Goal: Information Seeking & Learning: Check status

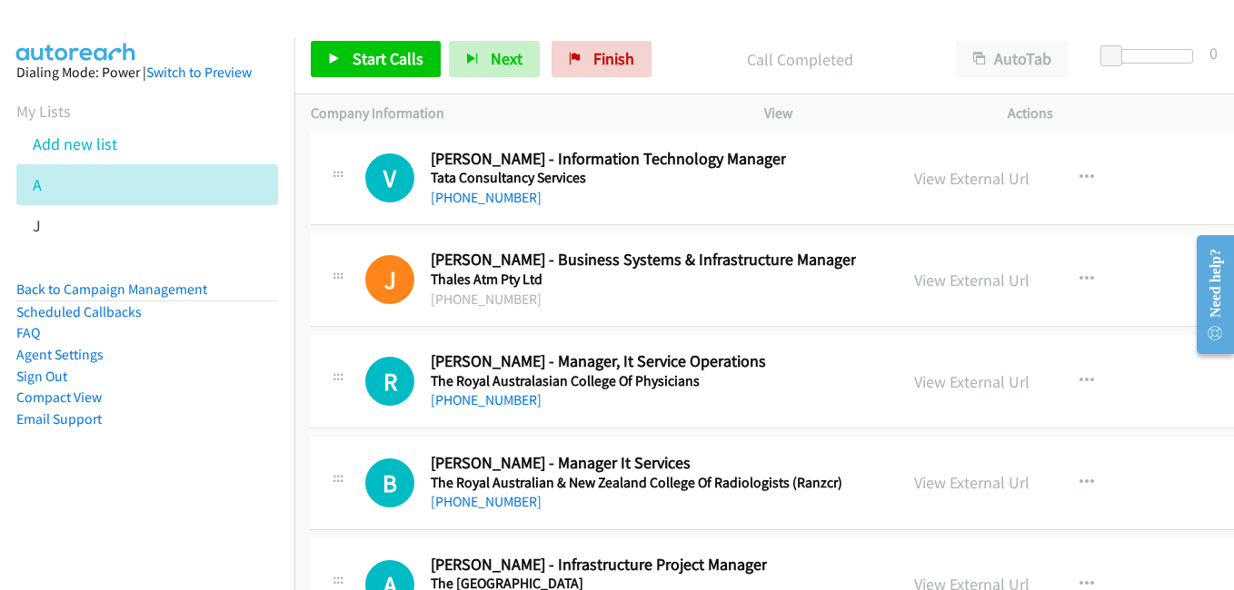
scroll to position [39609, 0]
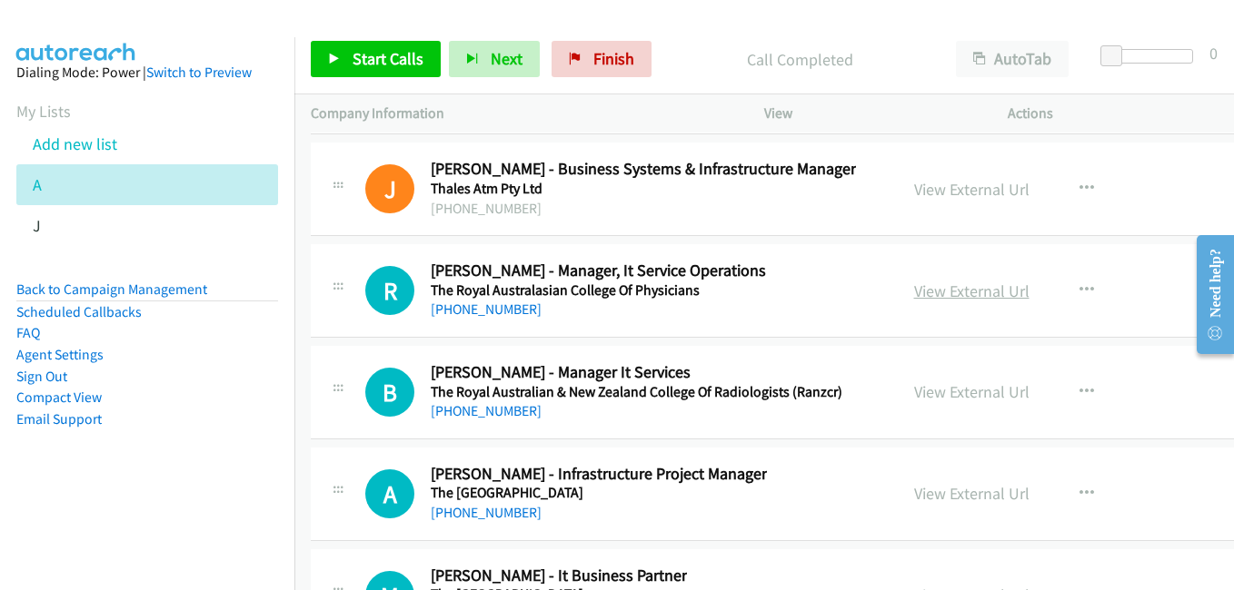
click at [947, 302] on div "View External Url" at bounding box center [971, 291] width 115 height 25
click at [947, 293] on link "View External Url" at bounding box center [971, 291] width 115 height 21
click at [944, 392] on link "View External Url" at bounding box center [971, 392] width 115 height 21
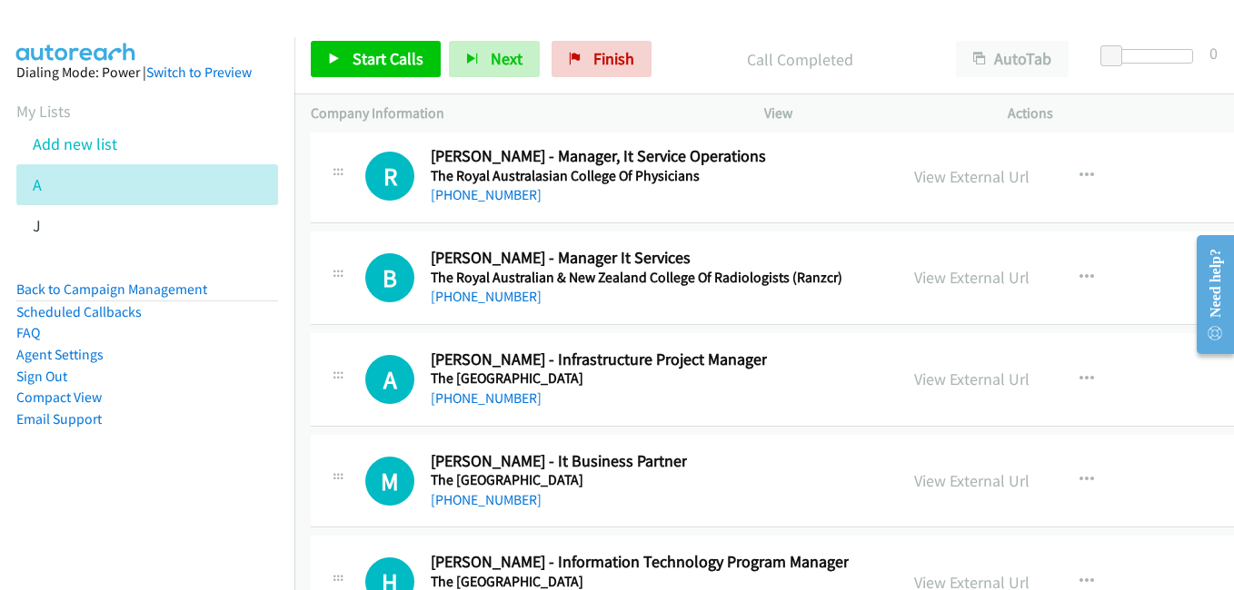
scroll to position [39790, 0]
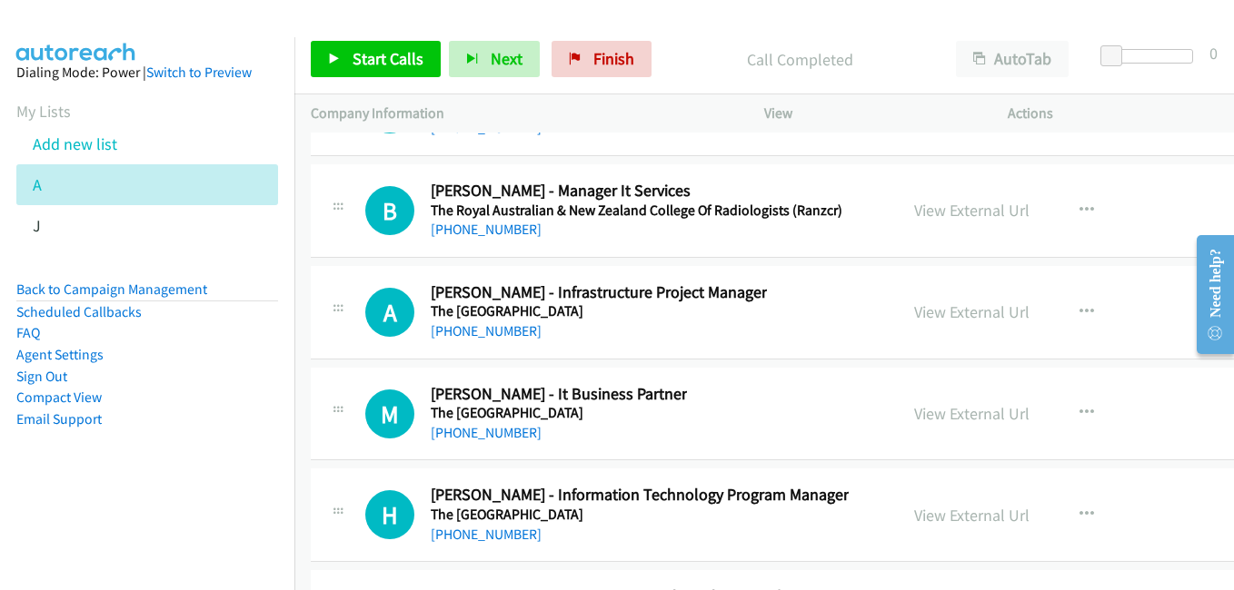
drag, startPoint x: 958, startPoint y: 313, endPoint x: 925, endPoint y: 299, distance: 35.4
click at [958, 313] on link "View External Url" at bounding box center [971, 312] width 115 height 21
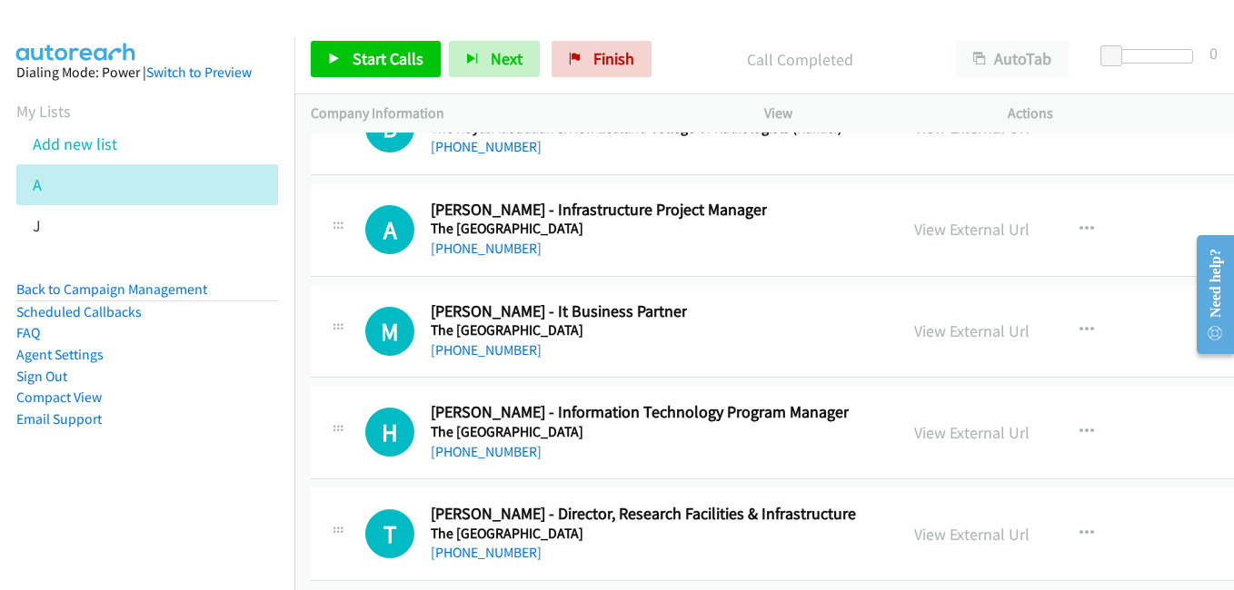
scroll to position [39881, 0]
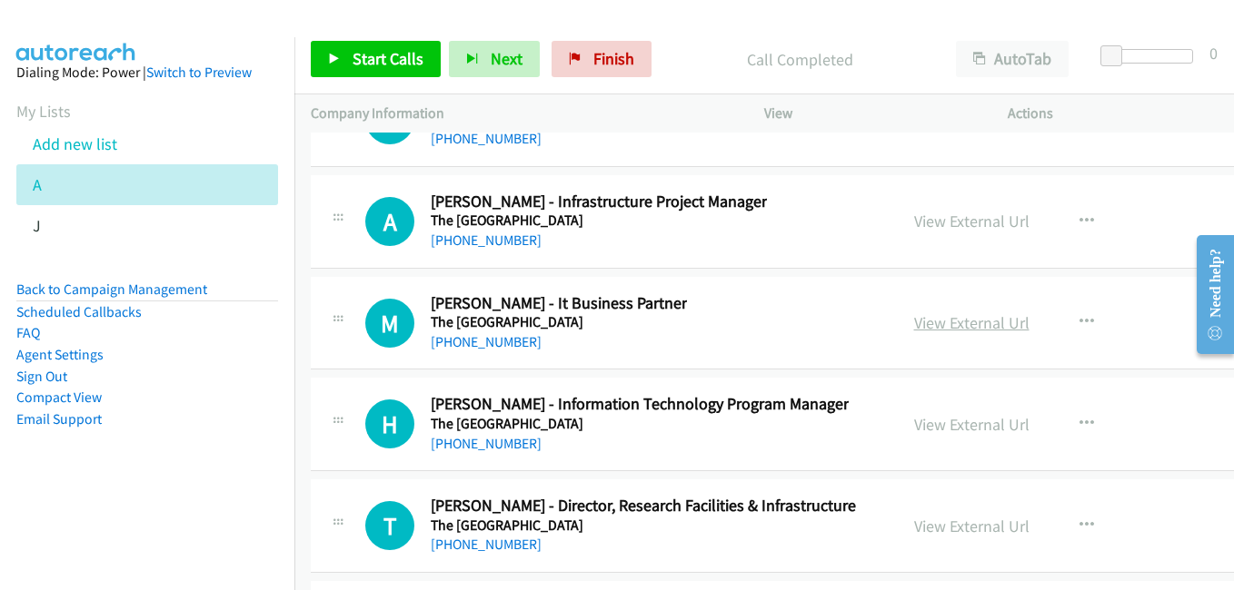
click at [968, 315] on link "View External Url" at bounding box center [971, 323] width 115 height 21
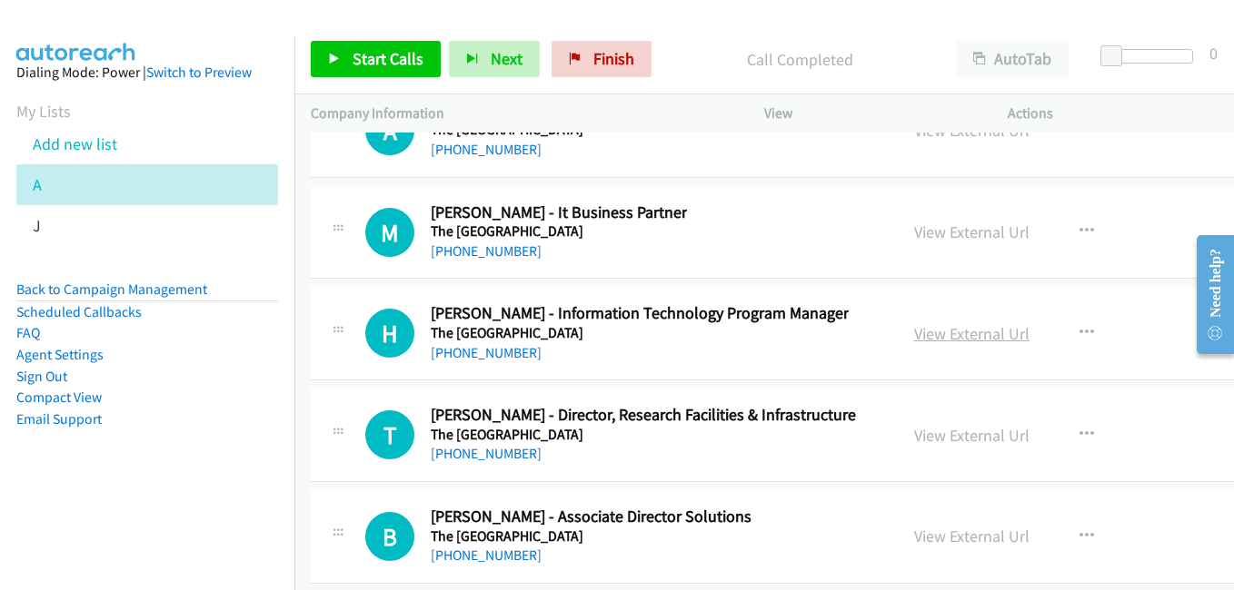
drag, startPoint x: 941, startPoint y: 337, endPoint x: 914, endPoint y: 330, distance: 28.2
click at [941, 337] on link "View External Url" at bounding box center [971, 333] width 115 height 21
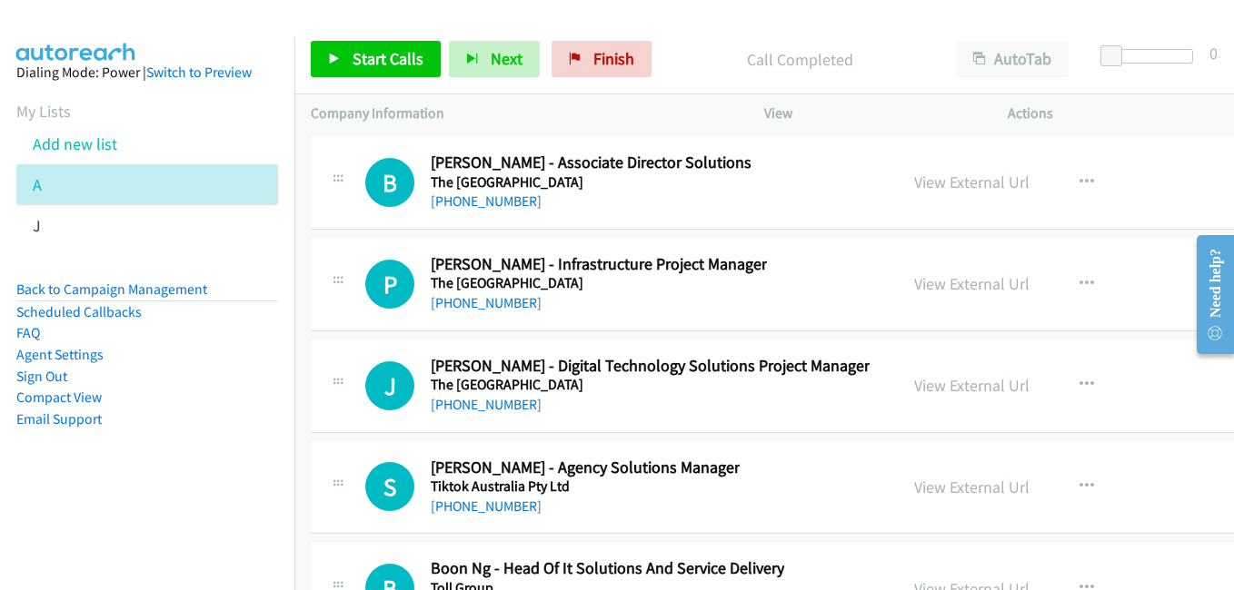
scroll to position [40336, 0]
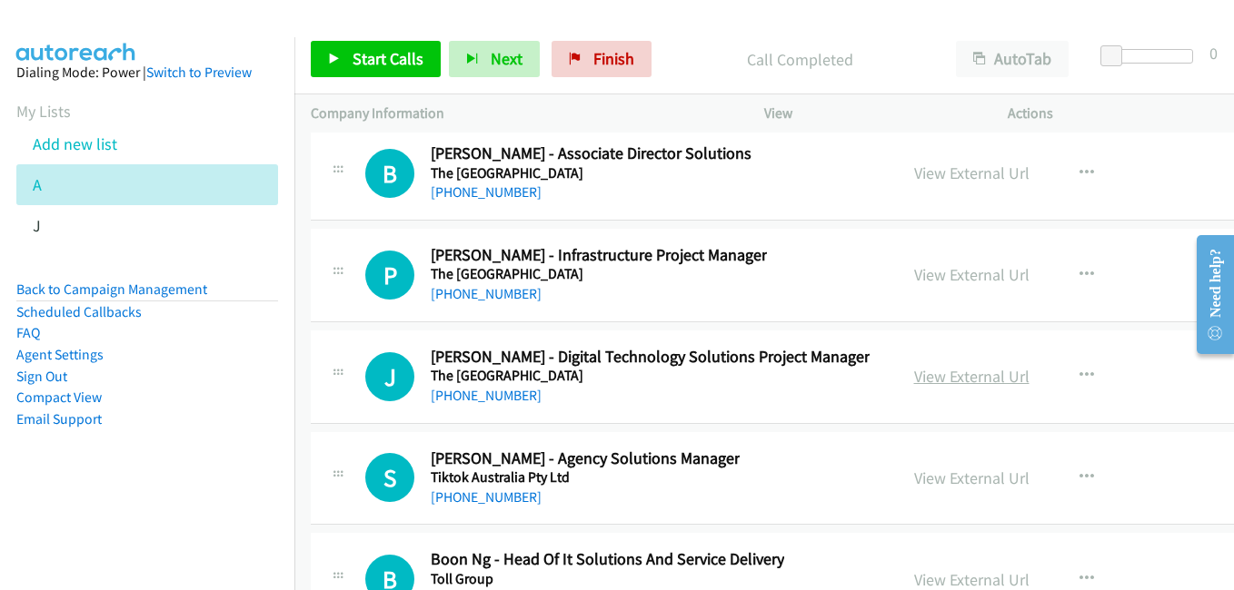
click at [949, 382] on link "View External Url" at bounding box center [971, 376] width 115 height 21
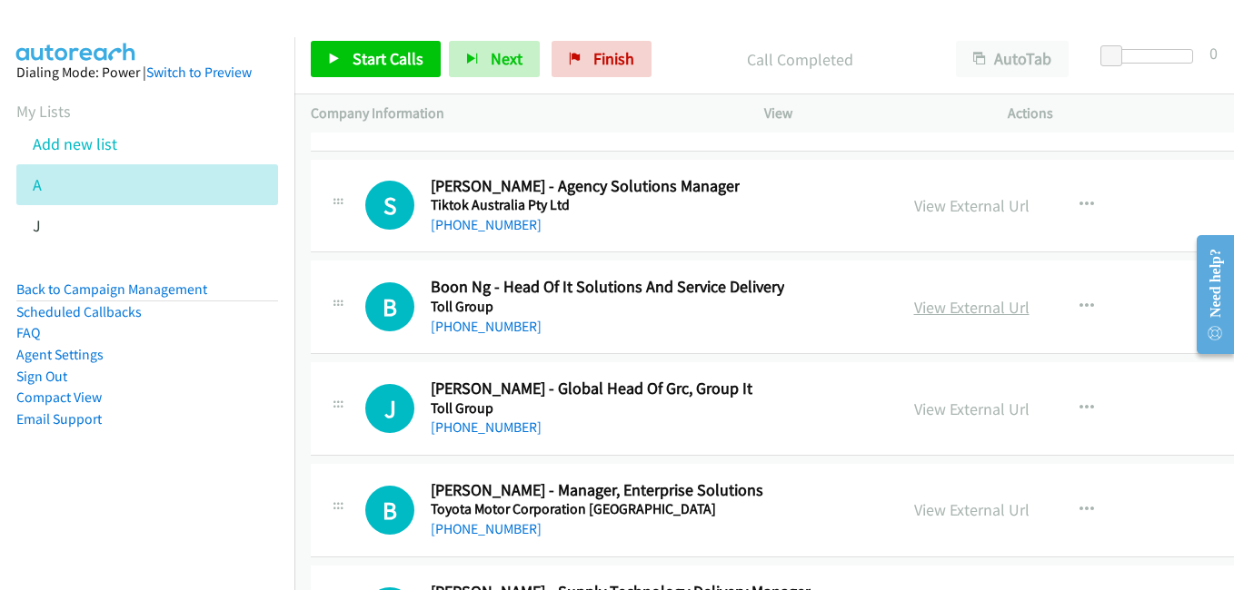
drag, startPoint x: 944, startPoint y: 302, endPoint x: 928, endPoint y: 302, distance: 16.4
click at [944, 302] on link "View External Url" at bounding box center [971, 307] width 115 height 21
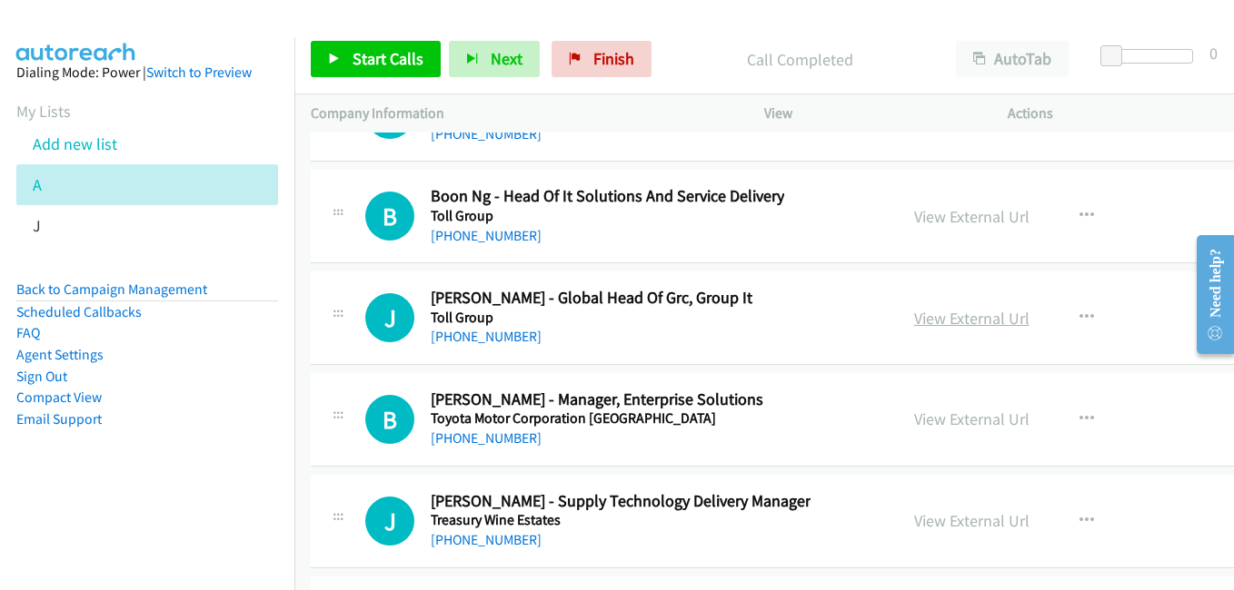
click at [972, 326] on link "View External Url" at bounding box center [971, 318] width 115 height 21
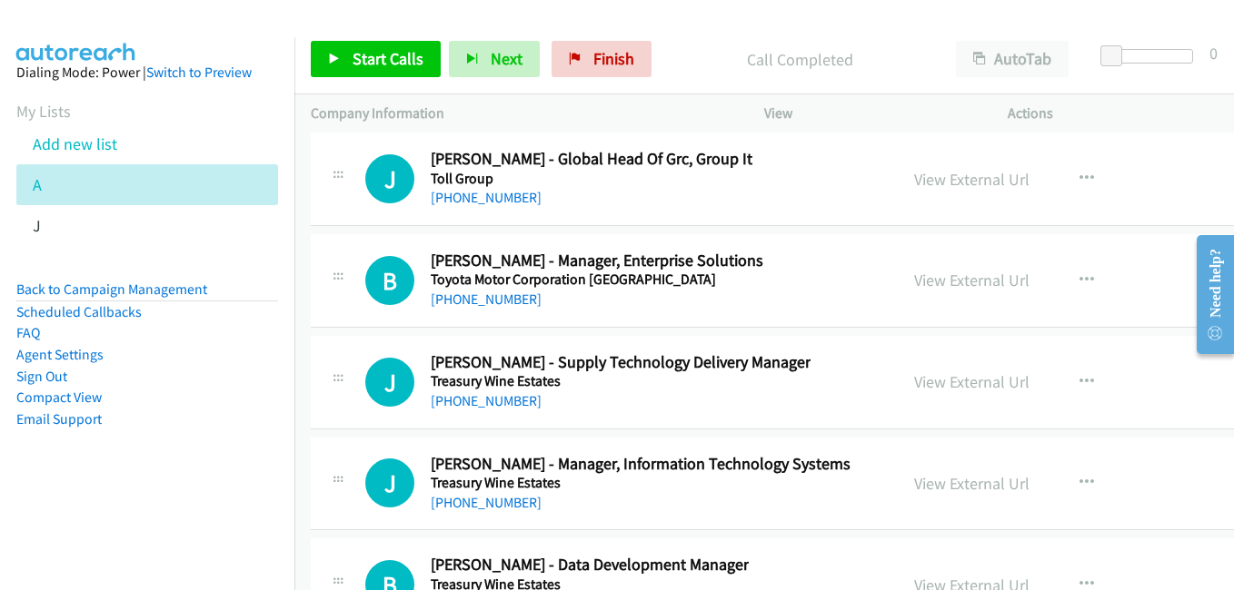
scroll to position [40881, 0]
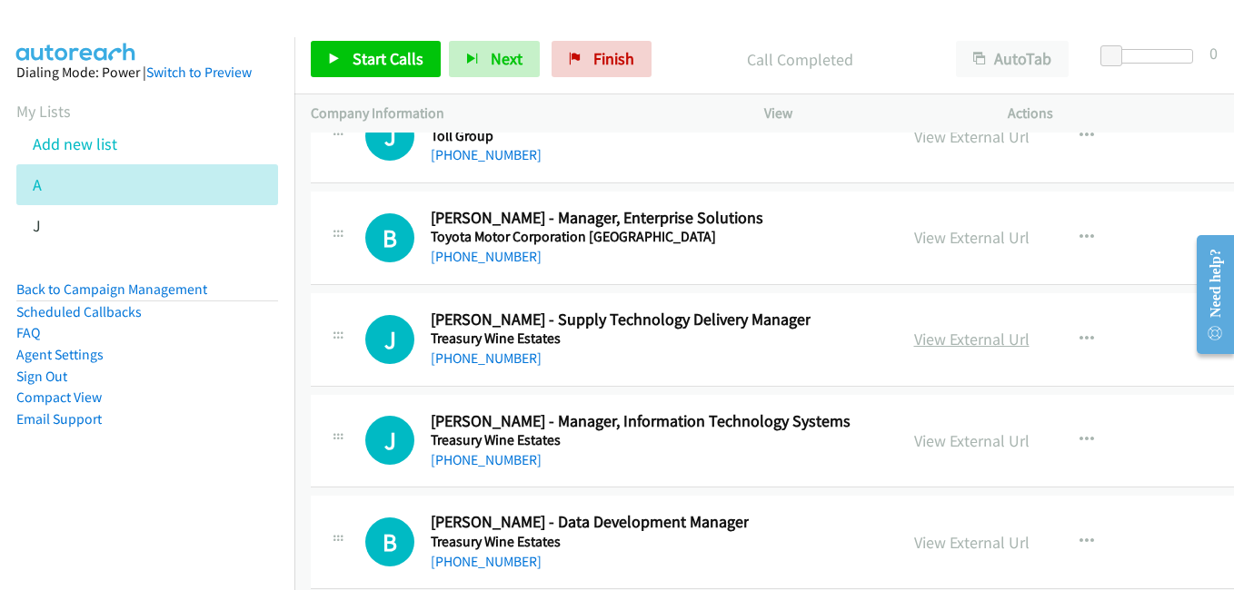
click at [942, 346] on link "View External Url" at bounding box center [971, 339] width 115 height 21
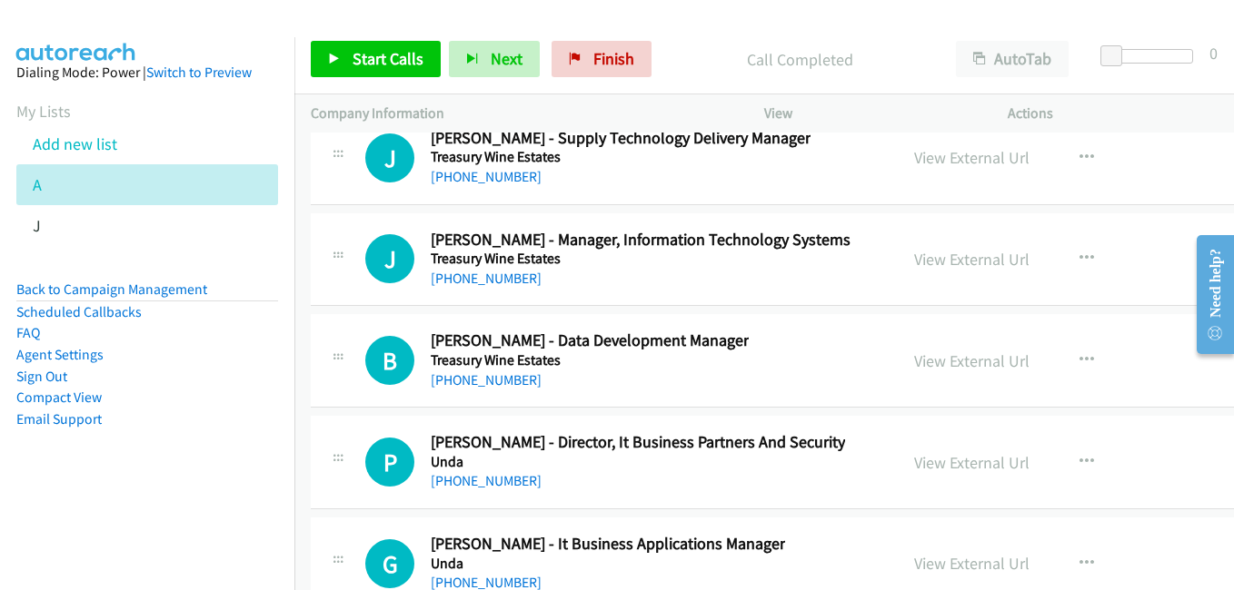
scroll to position [41153, 0]
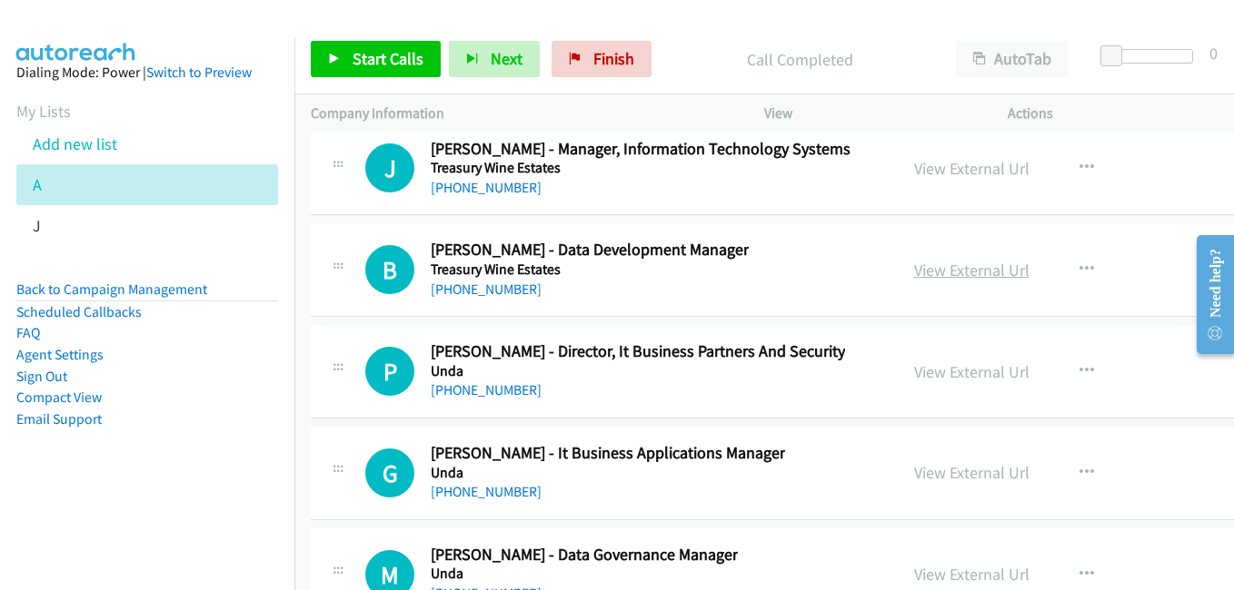
click at [989, 268] on link "View External Url" at bounding box center [971, 270] width 115 height 21
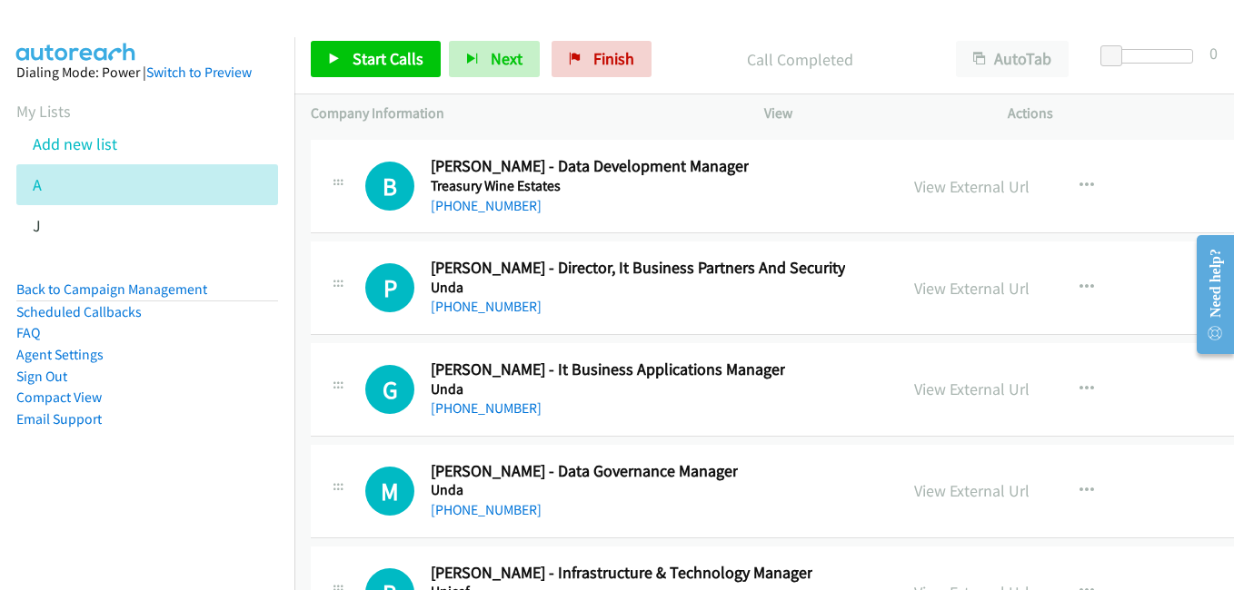
scroll to position [41244, 0]
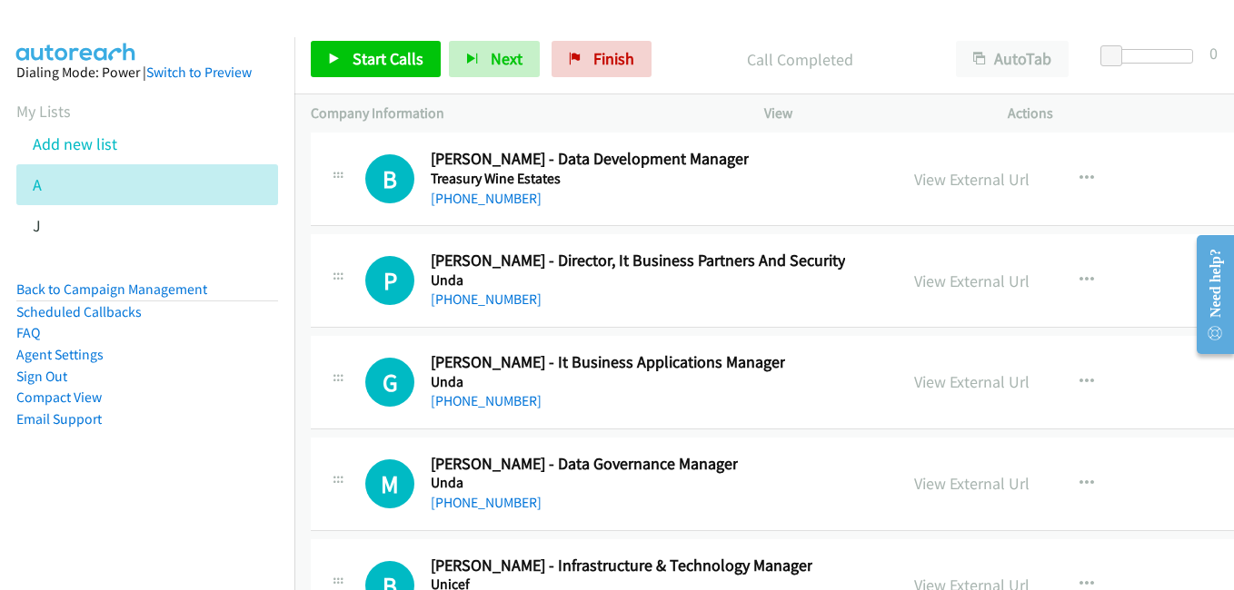
click at [940, 373] on link "View External Url" at bounding box center [971, 382] width 115 height 21
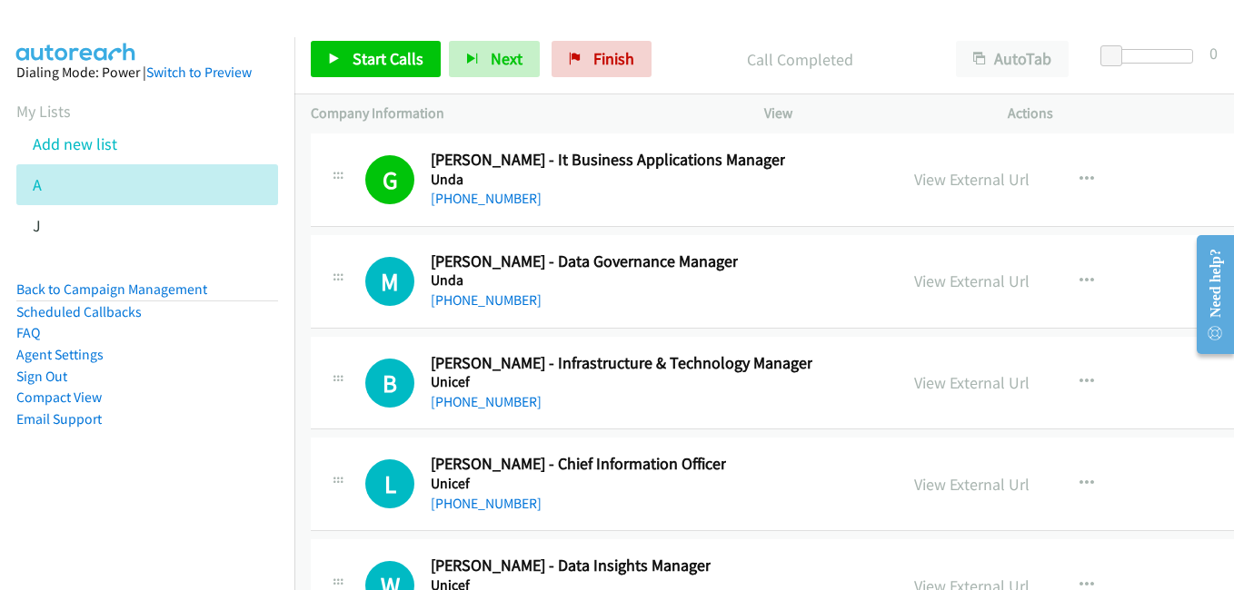
scroll to position [41517, 0]
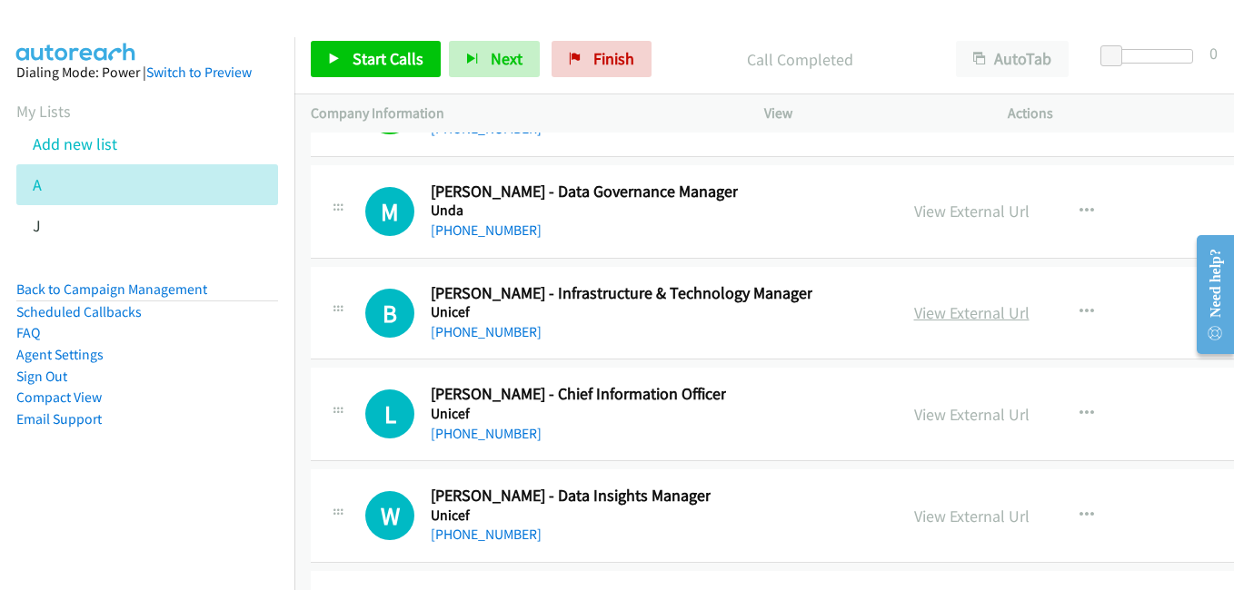
click at [946, 314] on link "View External Url" at bounding box center [971, 313] width 115 height 21
click at [950, 415] on link "View External Url" at bounding box center [971, 414] width 115 height 21
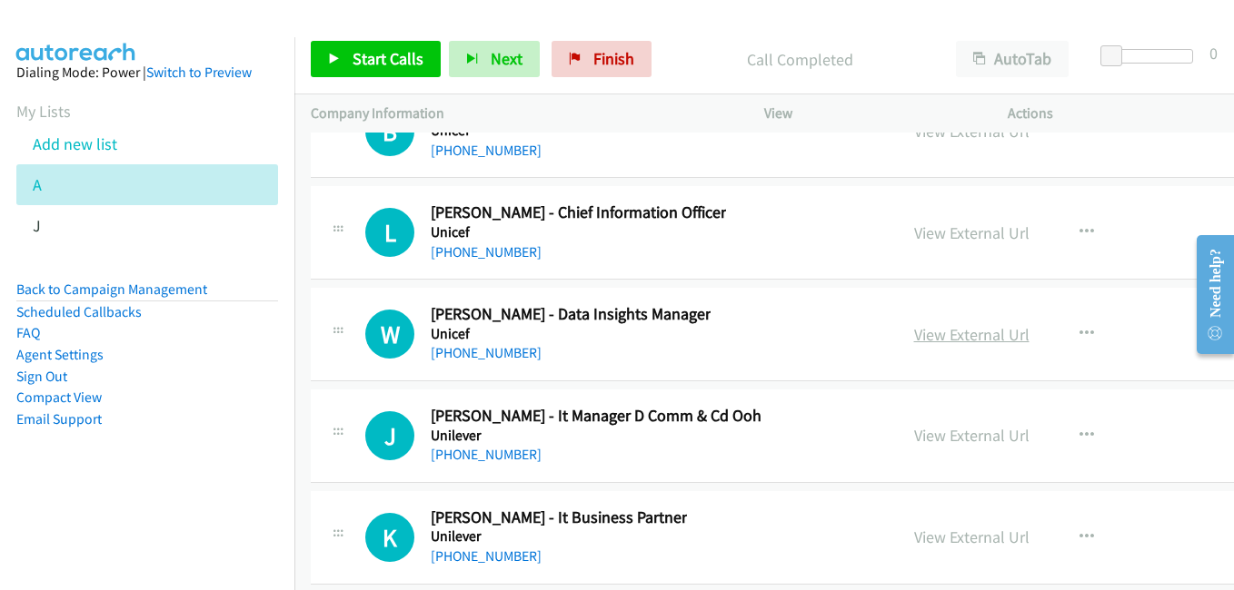
drag, startPoint x: 945, startPoint y: 337, endPoint x: 933, endPoint y: 335, distance: 11.9
click at [945, 337] on link "View External Url" at bounding box center [971, 334] width 115 height 21
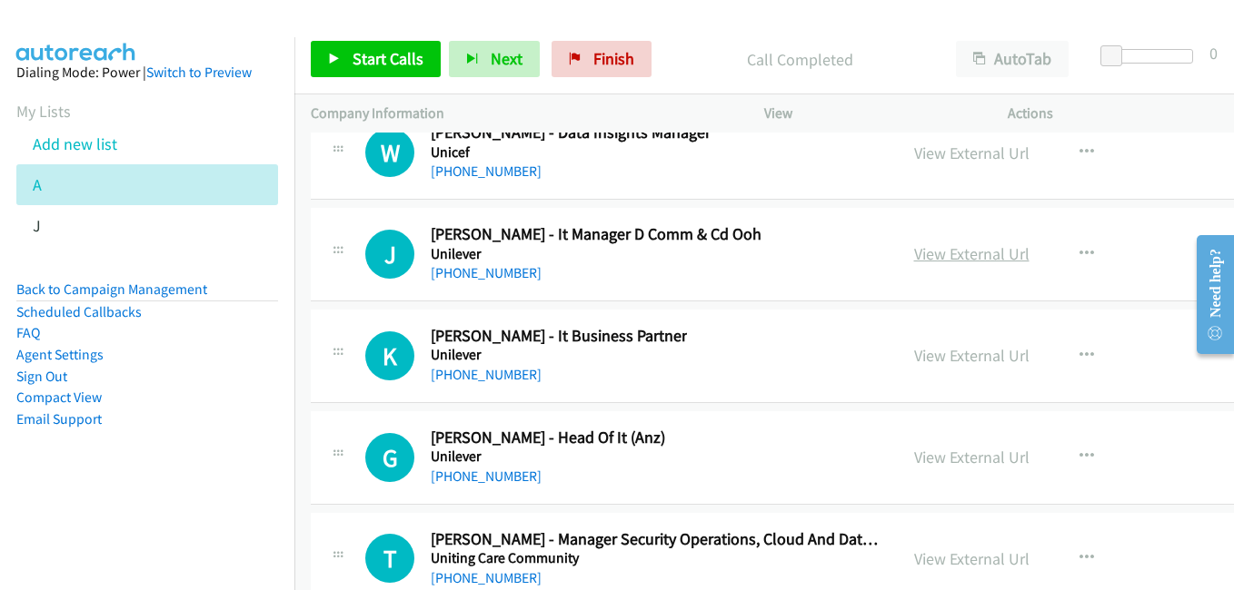
drag, startPoint x: 997, startPoint y: 256, endPoint x: 987, endPoint y: 253, distance: 10.4
click at [997, 256] on link "View External Url" at bounding box center [971, 253] width 115 height 21
click at [940, 355] on link "View External Url" at bounding box center [971, 355] width 115 height 21
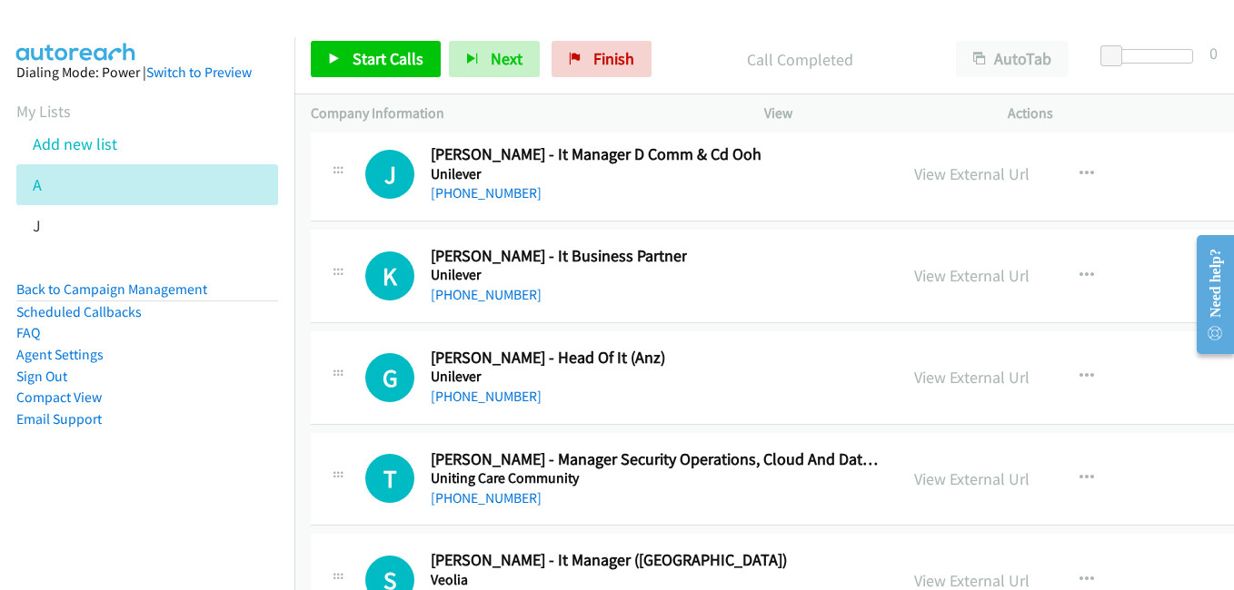
scroll to position [41971, 0]
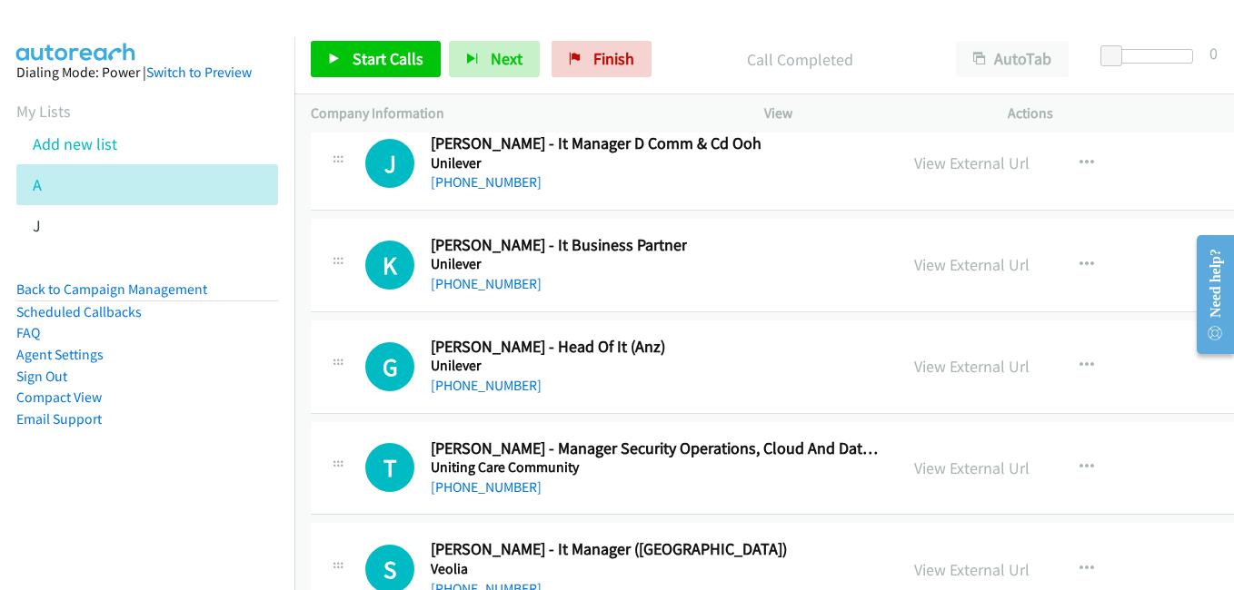
click at [976, 378] on div "View External Url" at bounding box center [971, 366] width 115 height 25
drag, startPoint x: 976, startPoint y: 369, endPoint x: 971, endPoint y: 359, distance: 11.0
click at [976, 369] on link "View External Url" at bounding box center [971, 366] width 115 height 21
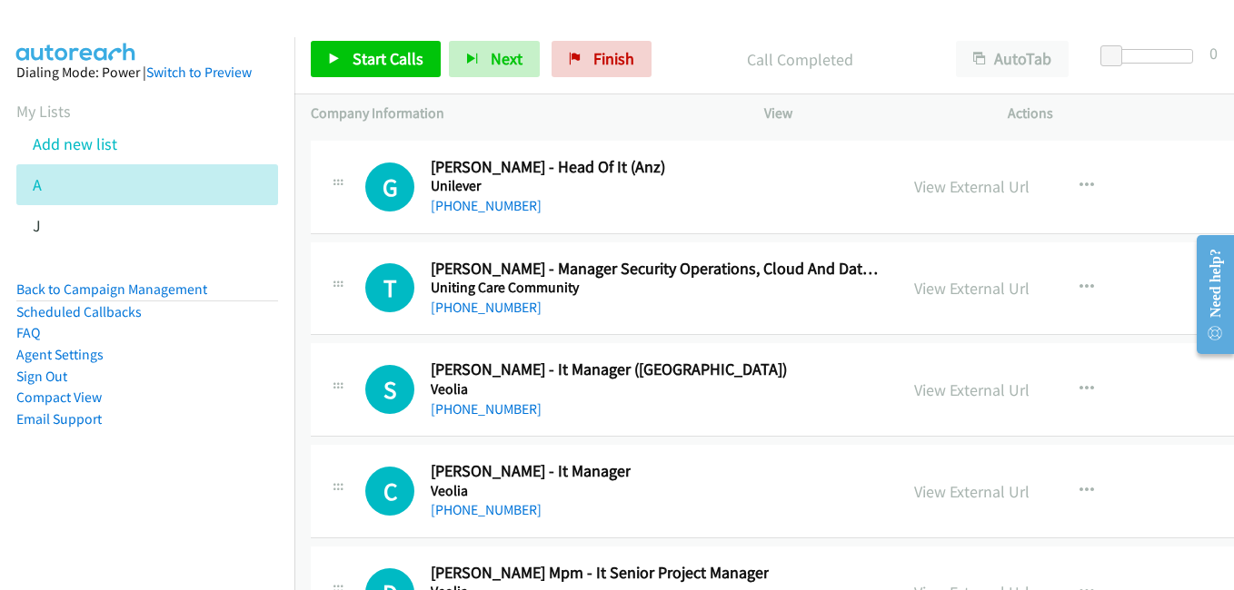
scroll to position [42152, 0]
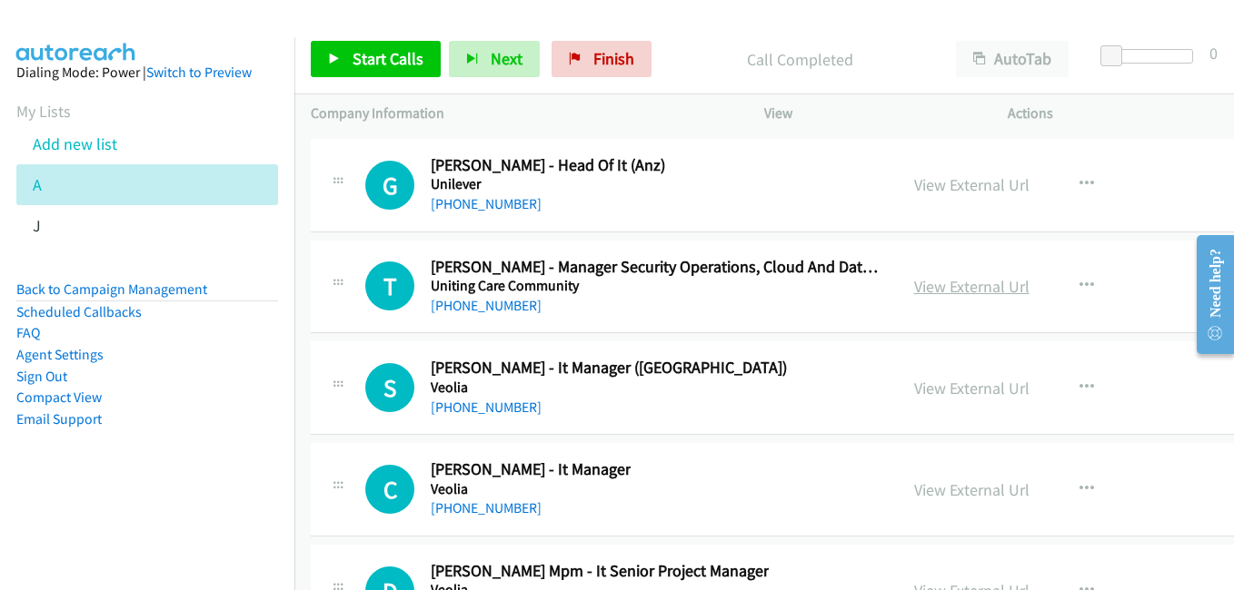
drag, startPoint x: 976, startPoint y: 291, endPoint x: 913, endPoint y: 276, distance: 64.3
click at [976, 291] on link "View External Url" at bounding box center [971, 286] width 115 height 21
click at [957, 393] on link "View External Url" at bounding box center [971, 388] width 115 height 21
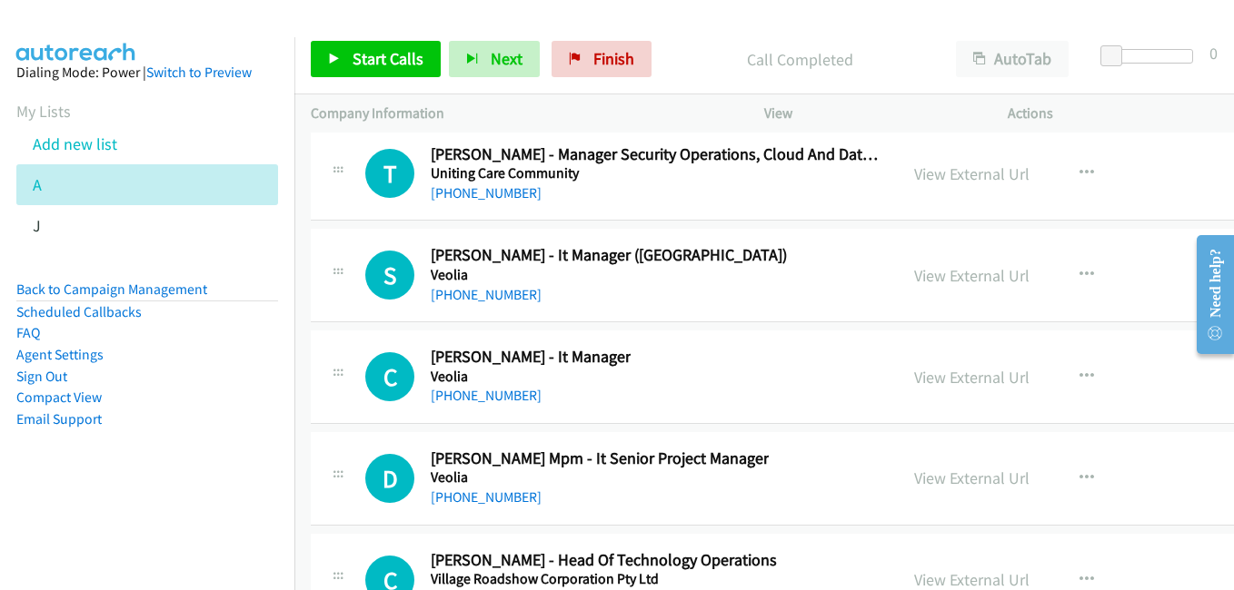
scroll to position [42334, 0]
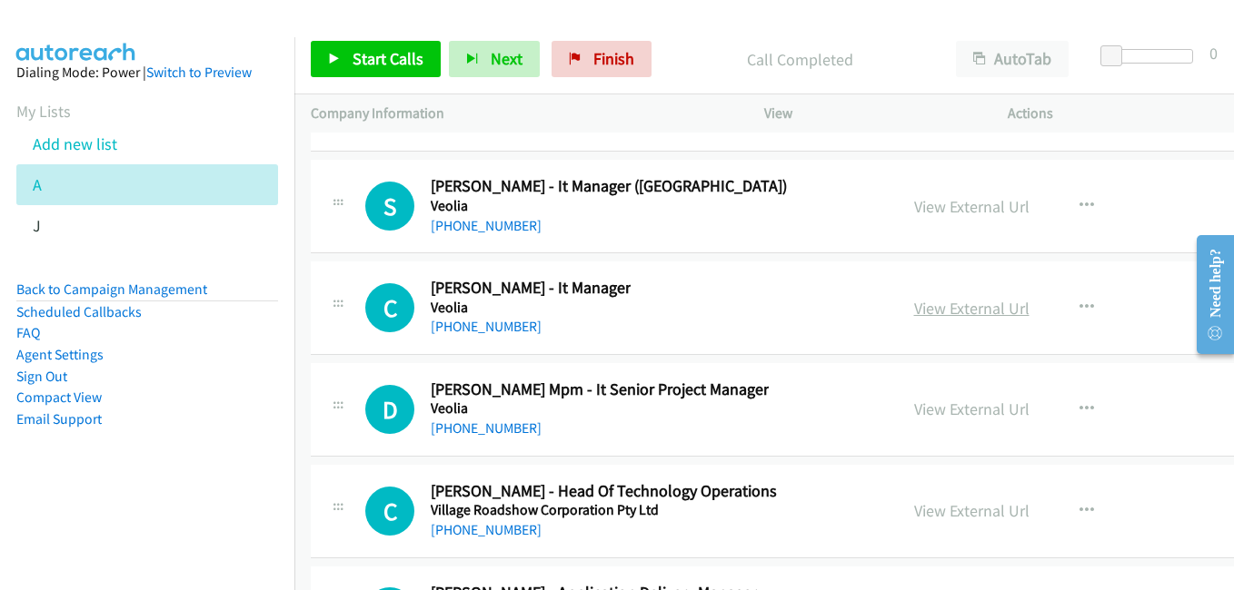
click at [972, 307] on link "View External Url" at bounding box center [971, 308] width 115 height 21
click at [969, 416] on link "View External Url" at bounding box center [971, 409] width 115 height 21
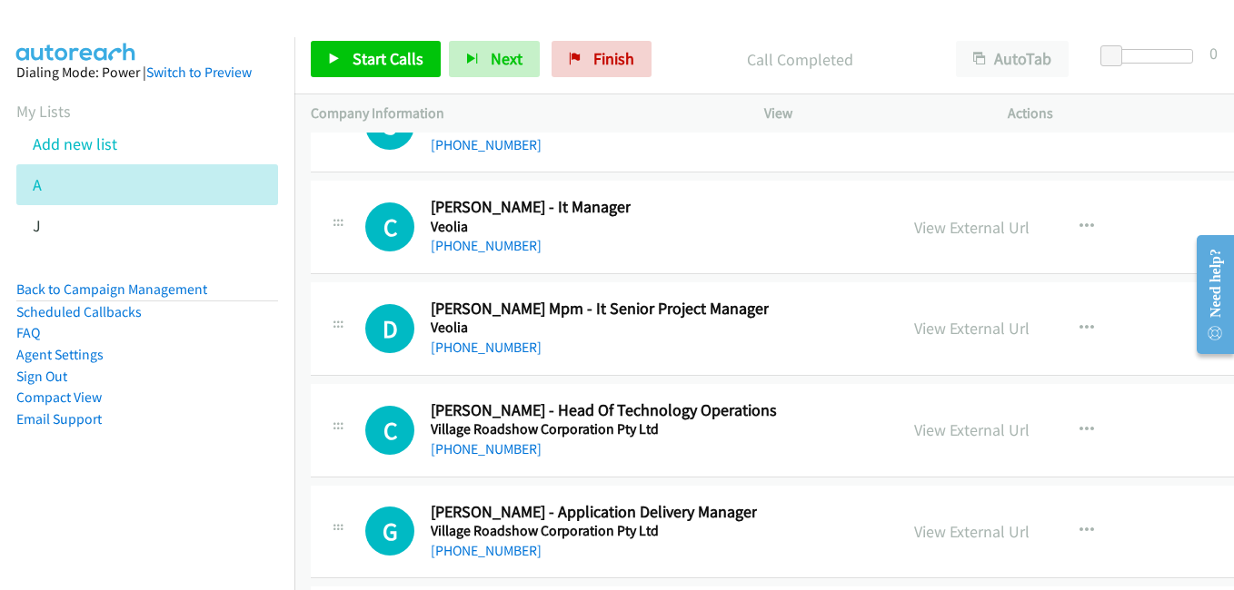
scroll to position [42516, 0]
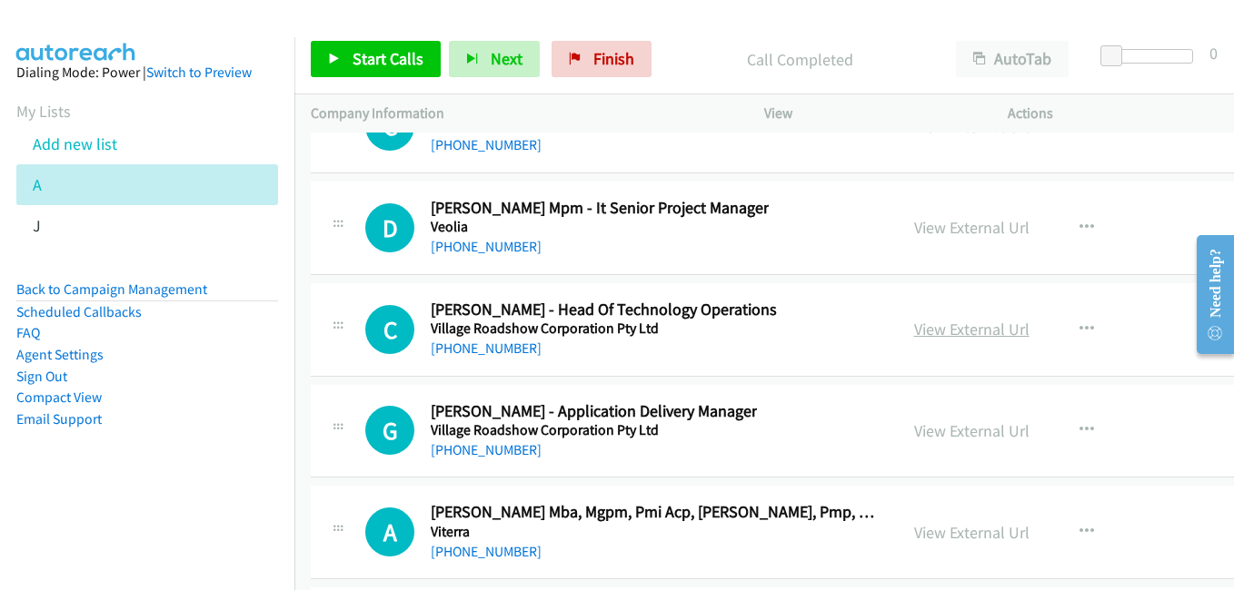
click at [948, 335] on link "View External Url" at bounding box center [971, 329] width 115 height 21
click at [971, 429] on link "View External Url" at bounding box center [971, 431] width 115 height 21
